Goal: Task Accomplishment & Management: Manage account settings

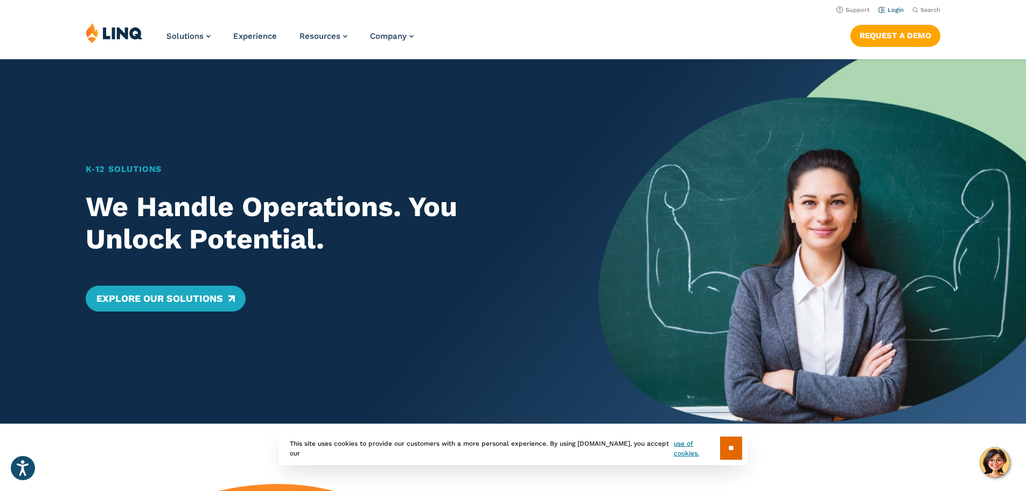
click at [884, 8] on link "Login" at bounding box center [890, 9] width 25 height 7
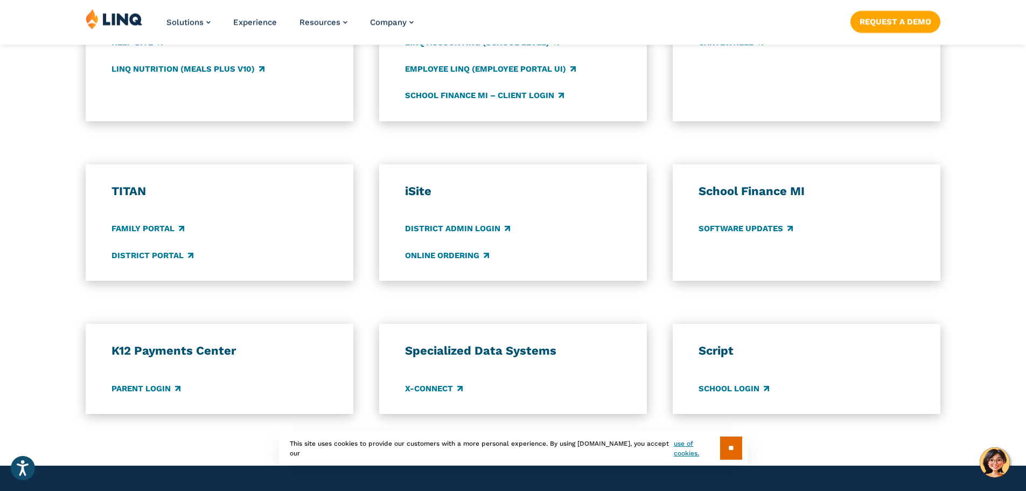
scroll to position [700, 0]
